Goal: Find contact information: Obtain details needed to contact an individual or organization

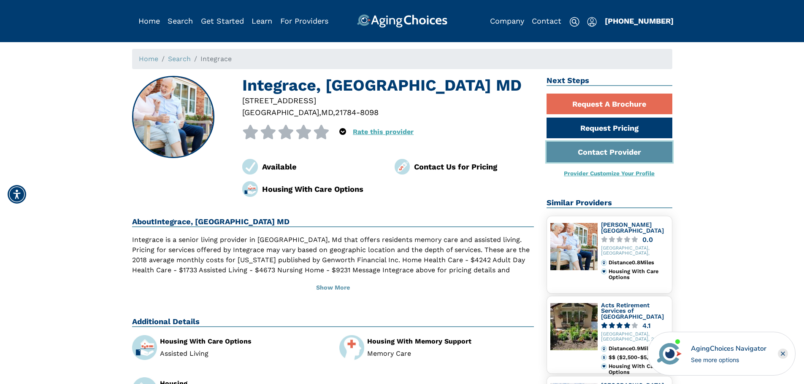
click at [630, 155] on link "Contact Provider" at bounding box center [610, 152] width 126 height 21
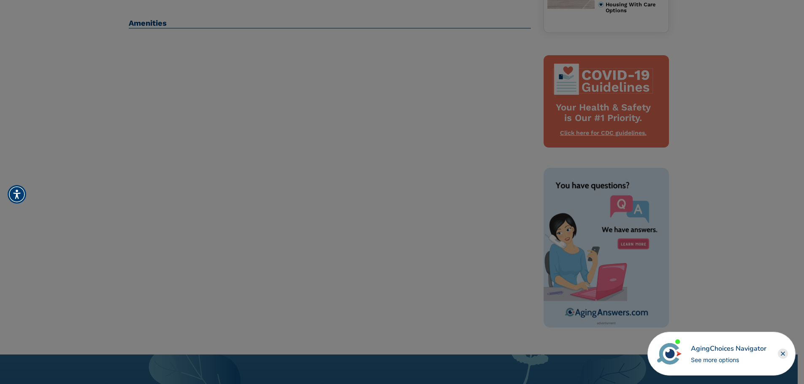
scroll to position [211, 0]
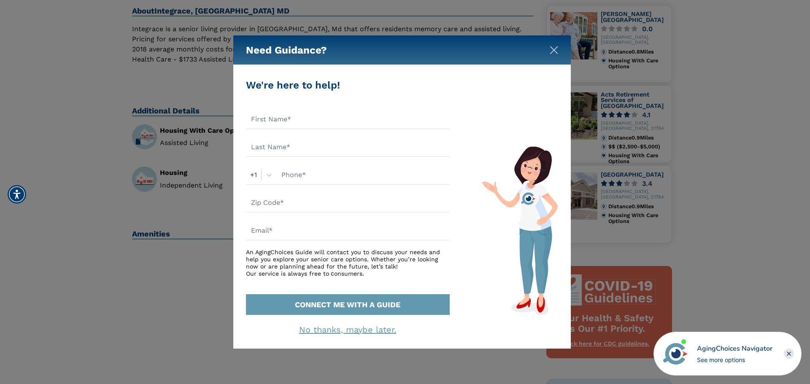
click at [557, 50] on img "Close" at bounding box center [554, 50] width 8 height 8
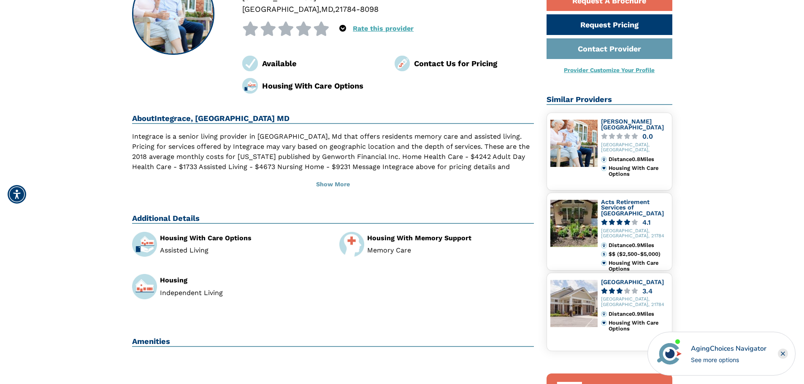
scroll to position [0, 0]
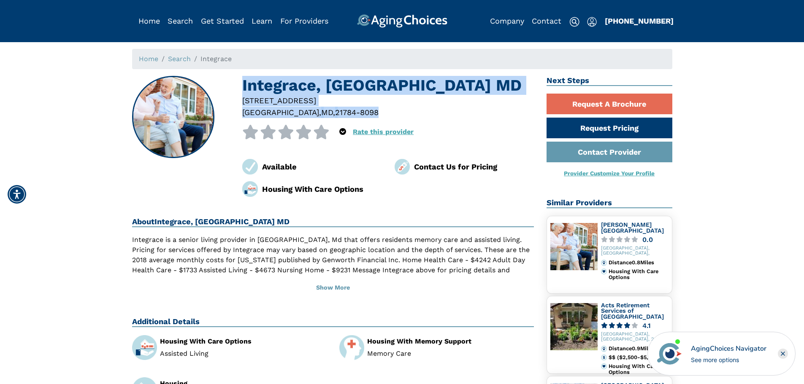
drag, startPoint x: 349, startPoint y: 116, endPoint x: 217, endPoint y: 73, distance: 138.7
copy div "Integrace, [GEOGRAPHIC_DATA] [GEOGRAPHIC_DATA] [STREET_ADDRESS]"
